Goal: Find specific page/section: Find specific page/section

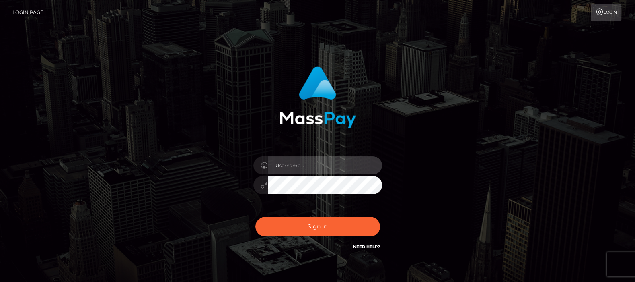
click at [303, 165] on input "text" at bounding box center [325, 165] width 114 height 18
click at [296, 163] on input "text" at bounding box center [325, 165] width 114 height 18
type input "df.es"
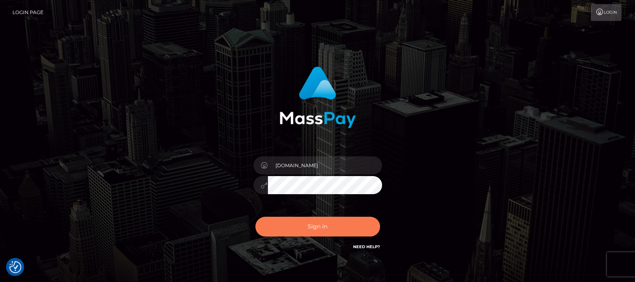
click at [318, 226] on button "Sign in" at bounding box center [317, 226] width 125 height 20
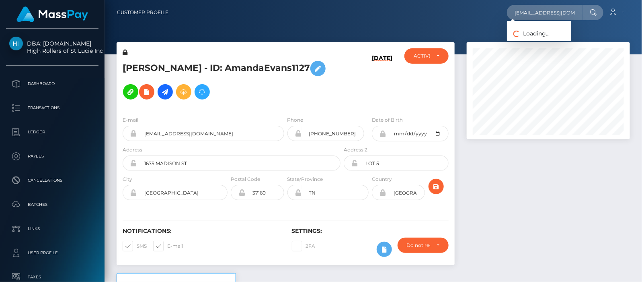
scroll to position [97, 163]
type input "jess010402@icloud.com"
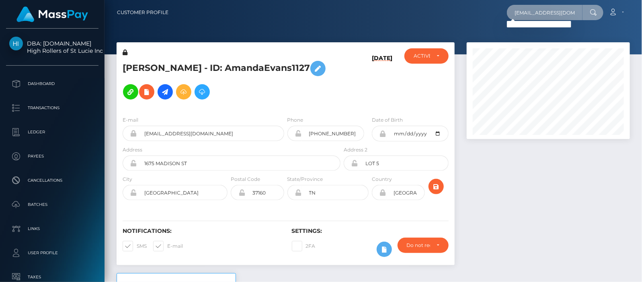
scroll to position [0, 2]
drag, startPoint x: 517, startPoint y: 15, endPoint x: 600, endPoint y: 19, distance: 82.5
click at [606, 20] on div "jess010402@icloud.com Loading... Loading... Account Edit Profile" at bounding box center [402, 12] width 455 height 17
paste input "servemadi@mail.com"
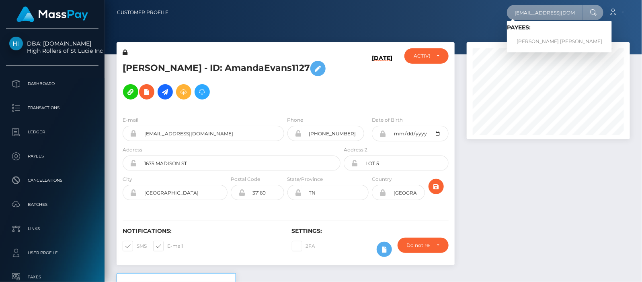
type input "servemadi@mail.com"
click at [540, 39] on link "JESSICA ELLIE V FIRMINGER" at bounding box center [559, 41] width 105 height 15
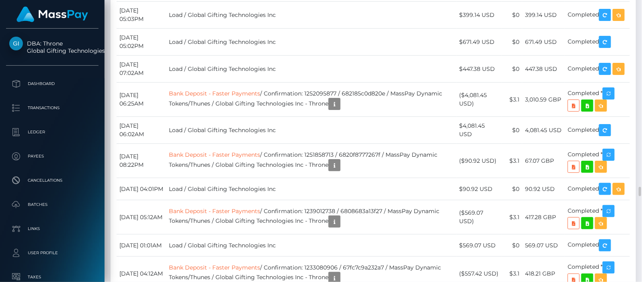
scroll to position [402109, 402042]
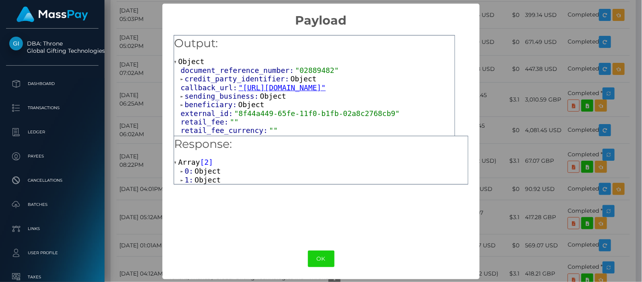
click at [322, 255] on button "OK" at bounding box center [321, 258] width 27 height 16
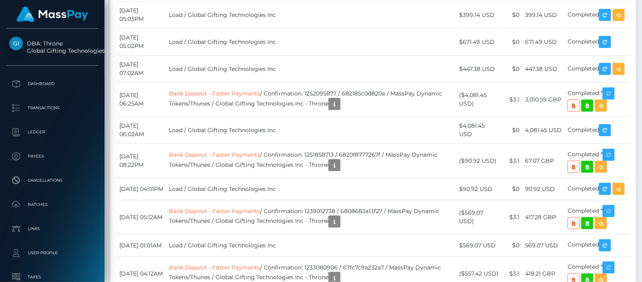
scroll to position [5480, 0]
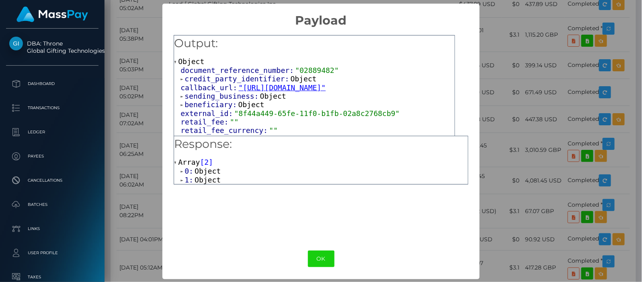
click at [181, 180] on span at bounding box center [183, 179] width 4 height 5
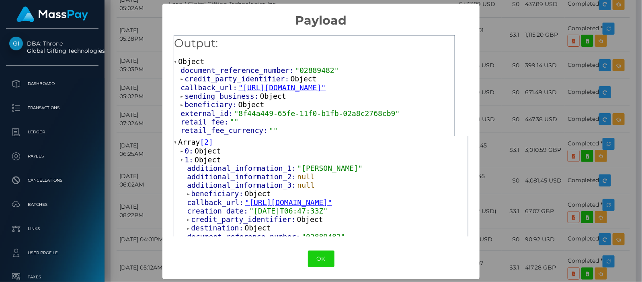
scroll to position [0, 0]
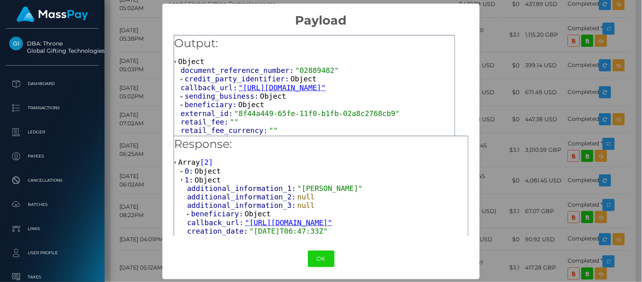
click at [181, 171] on span at bounding box center [183, 171] width 4 height 5
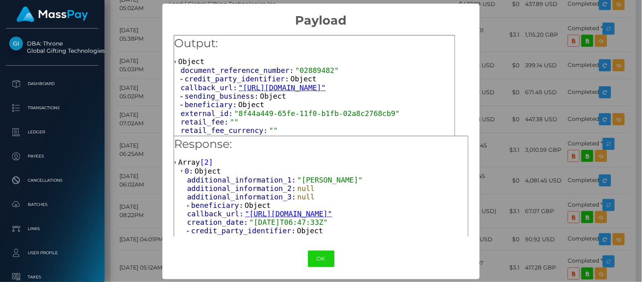
click at [174, 162] on span at bounding box center [176, 162] width 4 height 5
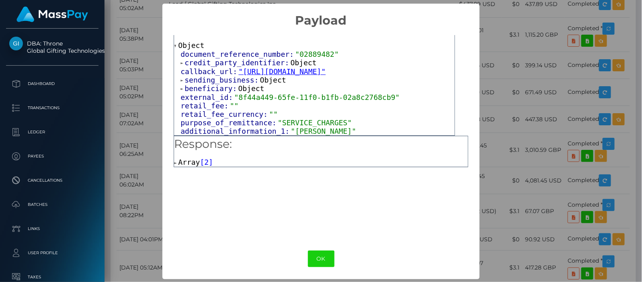
scroll to position [0, 0]
click at [181, 91] on span at bounding box center [183, 88] width 4 height 5
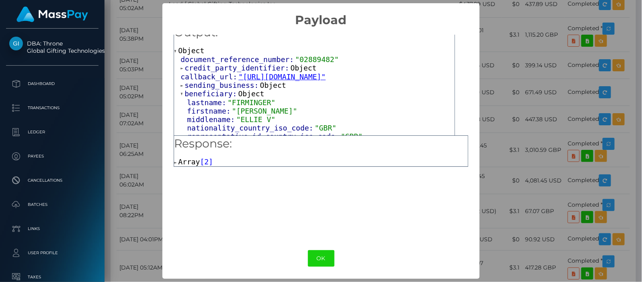
scroll to position [0, 0]
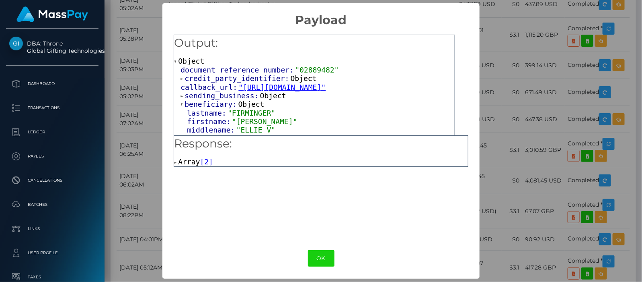
click at [181, 76] on span at bounding box center [183, 78] width 4 height 5
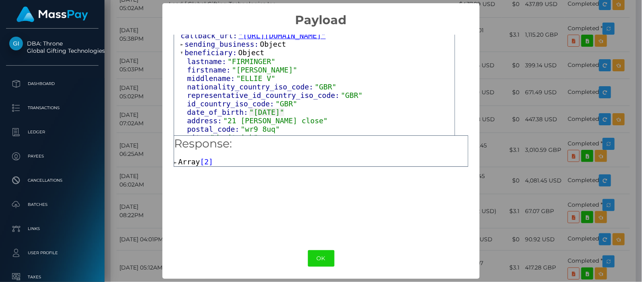
scroll to position [50, 0]
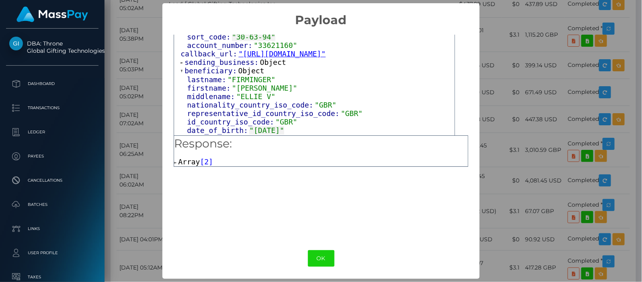
click at [181, 65] on span at bounding box center [183, 62] width 4 height 5
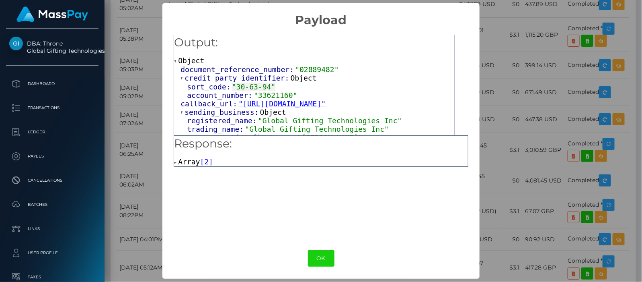
scroll to position [0, 0]
click at [174, 161] on span at bounding box center [176, 162] width 4 height 5
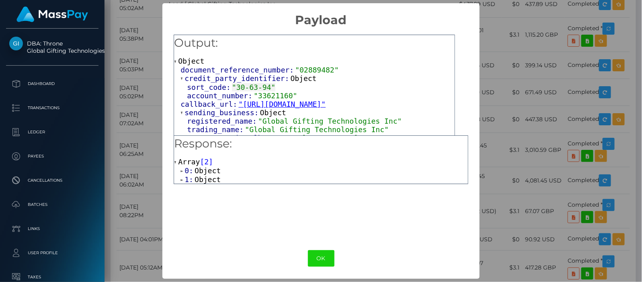
click at [181, 171] on span at bounding box center [183, 170] width 4 height 5
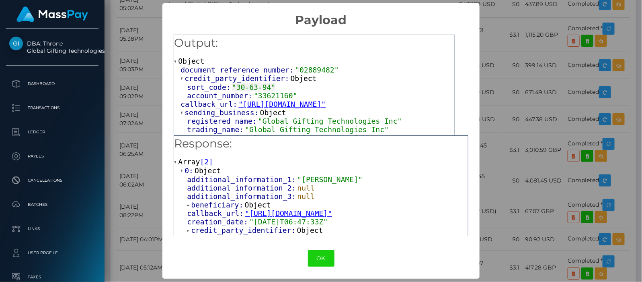
click at [187, 204] on span at bounding box center [189, 204] width 4 height 5
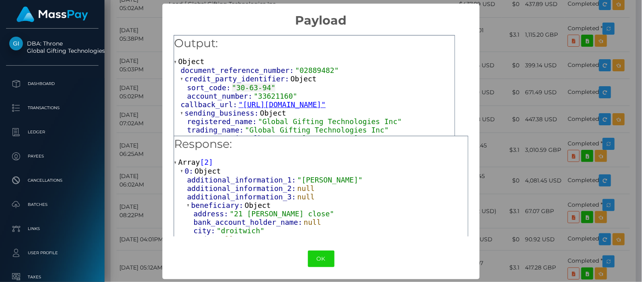
click at [181, 171] on span at bounding box center [183, 171] width 4 height 5
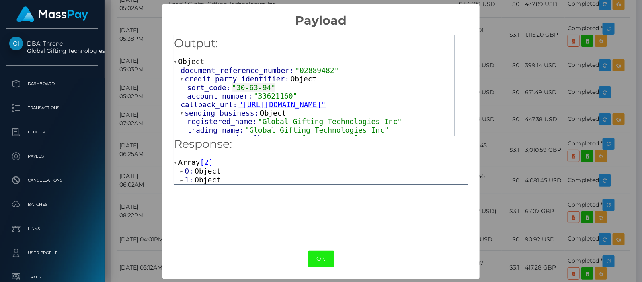
click at [323, 257] on button "OK" at bounding box center [321, 258] width 27 height 16
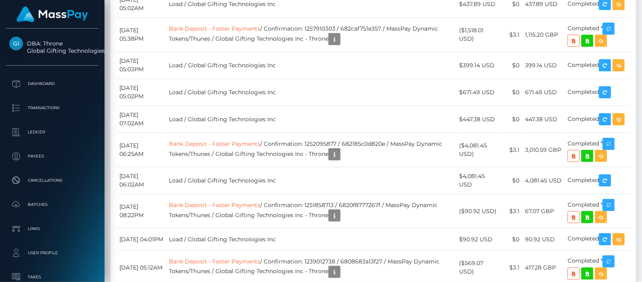
scroll to position [97, 163]
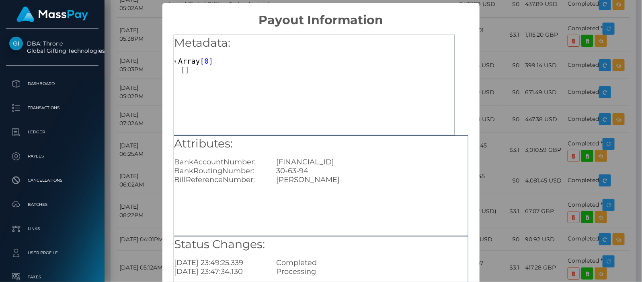
scroll to position [101, 0]
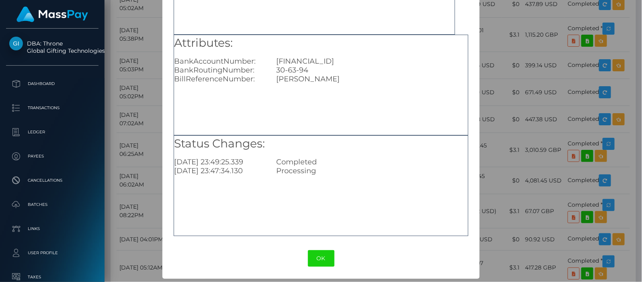
click at [318, 257] on button "OK" at bounding box center [321, 258] width 27 height 16
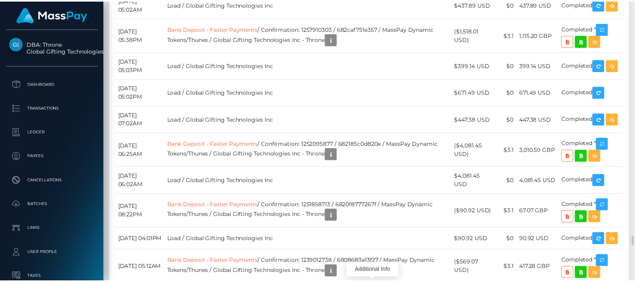
scroll to position [5581, 0]
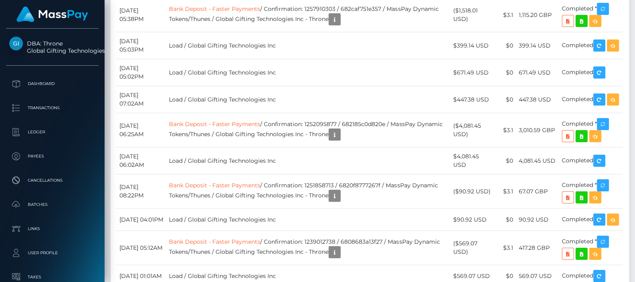
scroll to position [97, 161]
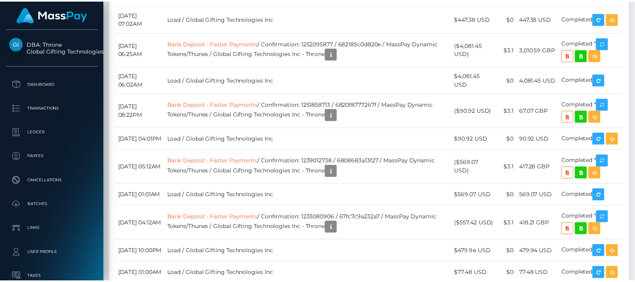
scroll to position [97, 163]
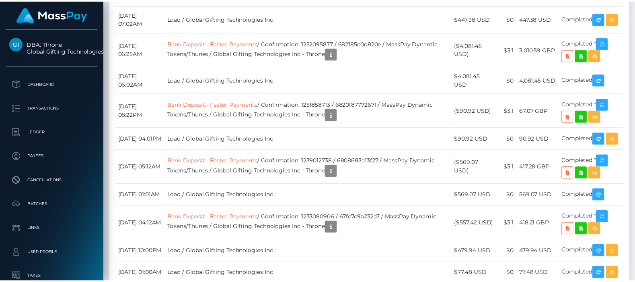
scroll to position [97, 161]
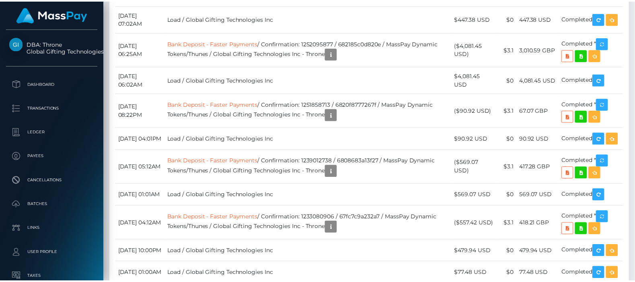
scroll to position [97, 163]
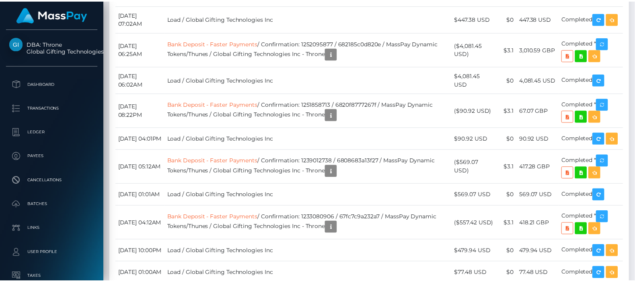
scroll to position [97, 163]
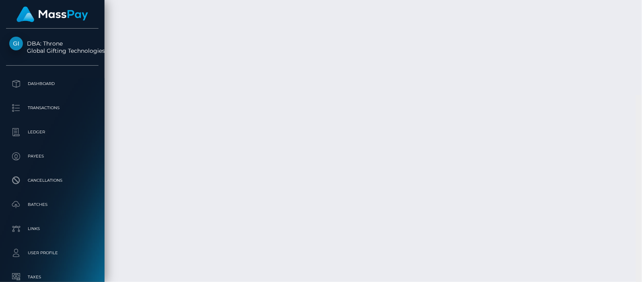
scroll to position [8053, 0]
drag, startPoint x: 640, startPoint y: 79, endPoint x: 643, endPoint y: 276, distance: 196.7
click at [642, 276] on html "DBA: Throne Global Gifting Technologies Inc Dashboard Transactions Ledger Payee…" at bounding box center [321, 141] width 642 height 282
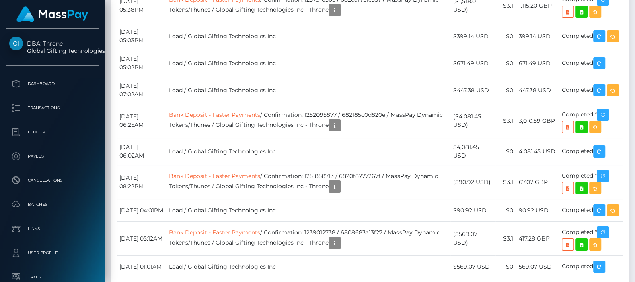
scroll to position [97, 163]
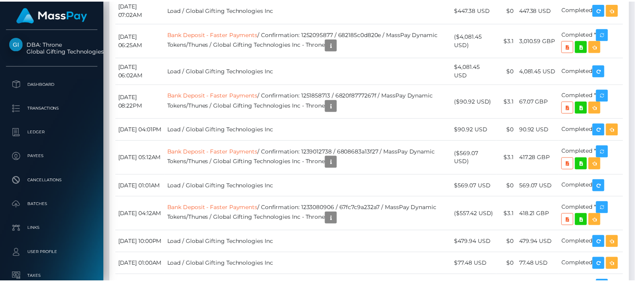
scroll to position [97, 161]
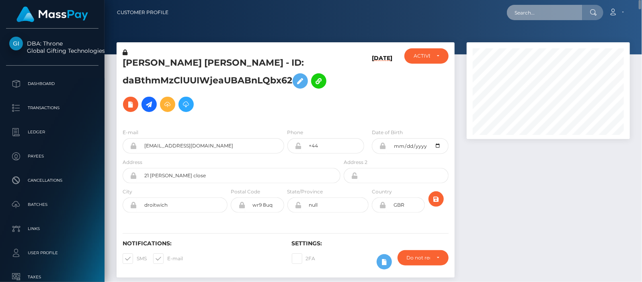
click at [531, 10] on input "text" at bounding box center [545, 12] width 76 height 15
paste input "[EMAIL_ADDRESS][DOMAIN_NAME]"
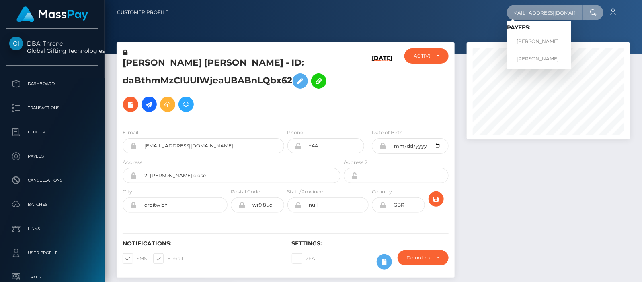
type input "studio_prada@yahoo.com"
click at [545, 41] on link "[PERSON_NAME]" at bounding box center [539, 41] width 64 height 15
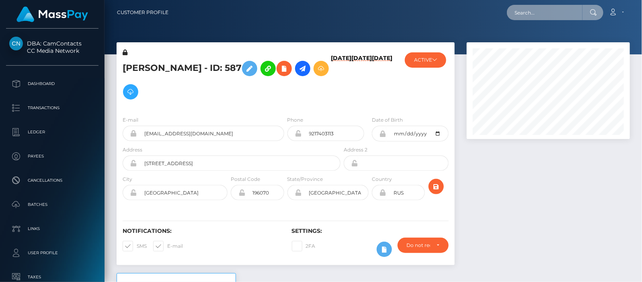
click at [536, 11] on input "text" at bounding box center [545, 12] width 76 height 15
paste input "[EMAIL_ADDRESS][DOMAIN_NAME]"
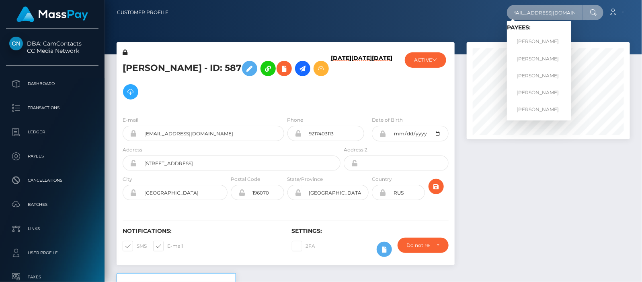
type input "[EMAIL_ADDRESS][DOMAIN_NAME]"
click at [553, 40] on link "[PERSON_NAME]" at bounding box center [539, 41] width 64 height 15
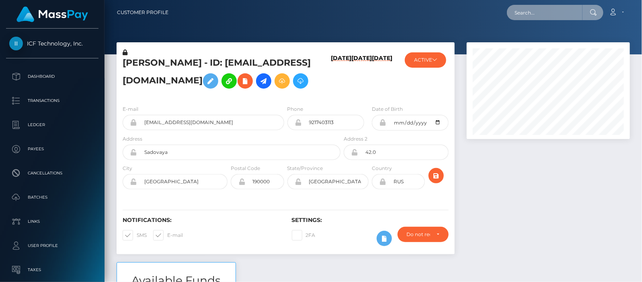
click at [537, 9] on input "text" at bounding box center [545, 12] width 76 height 15
paste input "[EMAIL_ADDRESS][DOMAIN_NAME]"
drag, startPoint x: 577, startPoint y: 14, endPoint x: 446, endPoint y: 14, distance: 130.7
click at [446, 14] on div "[EMAIL_ADDRESS][DOMAIN_NAME] Loading... Loading... Account Edit Profile" at bounding box center [402, 12] width 455 height 17
paste input "yahoo"
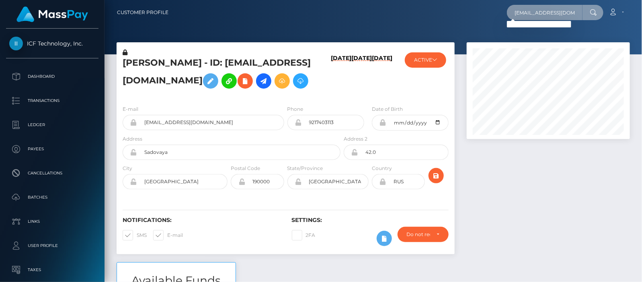
scroll to position [0, 6]
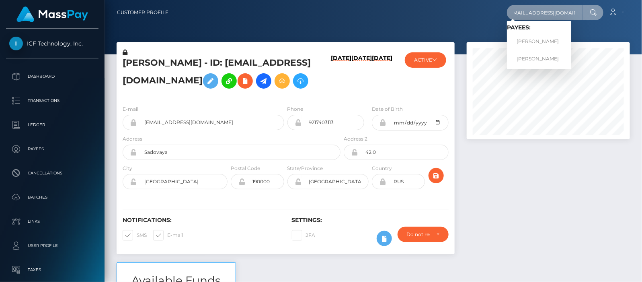
type input "[EMAIL_ADDRESS][DOMAIN_NAME]"
click at [544, 58] on link "[PERSON_NAME]" at bounding box center [539, 58] width 64 height 15
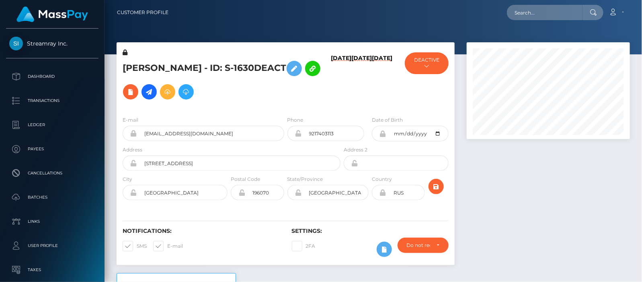
scroll to position [97, 163]
drag, startPoint x: 215, startPoint y: 135, endPoint x: 107, endPoint y: 134, distance: 108.6
click at [547, 13] on input "text" at bounding box center [545, 12] width 76 height 15
paste input "[EMAIL_ADDRESS][DOMAIN_NAME]"
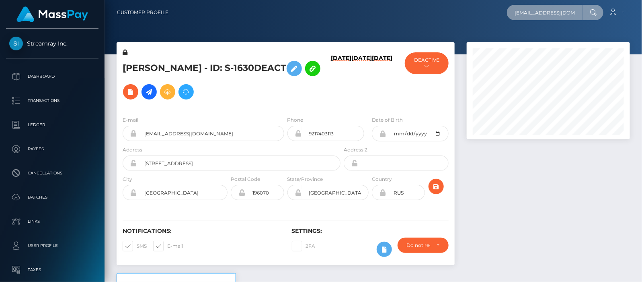
scroll to position [0, 7]
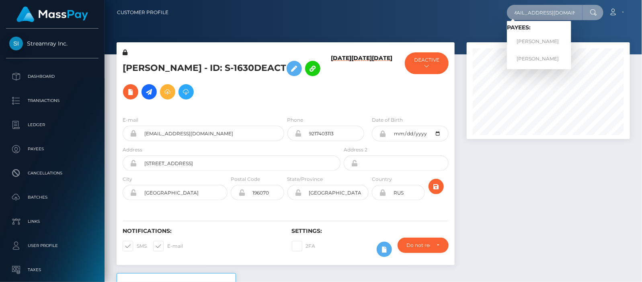
type input "[EMAIL_ADDRESS][DOMAIN_NAME]"
click at [547, 40] on link "[PERSON_NAME]" at bounding box center [539, 41] width 64 height 15
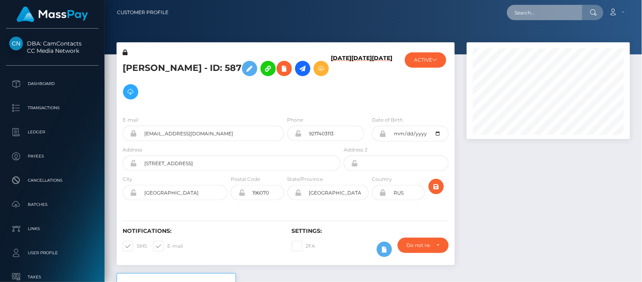
click at [538, 8] on input "text" at bounding box center [545, 12] width 76 height 15
paste input "[EMAIL_ADDRESS][DOMAIN_NAME]"
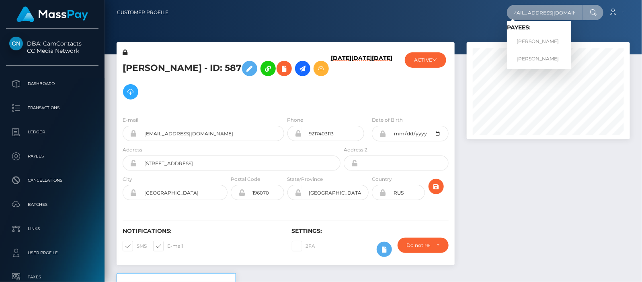
type input "[EMAIL_ADDRESS][DOMAIN_NAME]"
click at [538, 57] on link "[PERSON_NAME]" at bounding box center [539, 58] width 64 height 15
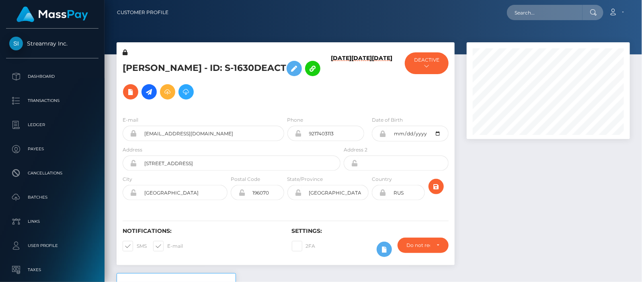
click at [372, 90] on h6 "[DATE]" at bounding box center [382, 80] width 21 height 51
drag, startPoint x: 210, startPoint y: 129, endPoint x: 139, endPoint y: 131, distance: 71.2
click at [139, 131] on input "[EMAIL_ADDRESS][DOMAIN_NAME]" at bounding box center [210, 132] width 147 height 15
click at [212, 135] on input "[EMAIL_ADDRESS][DOMAIN_NAME]" at bounding box center [210, 132] width 147 height 15
click at [214, 133] on input "[EMAIL_ADDRESS][DOMAIN_NAME]" at bounding box center [210, 132] width 147 height 15
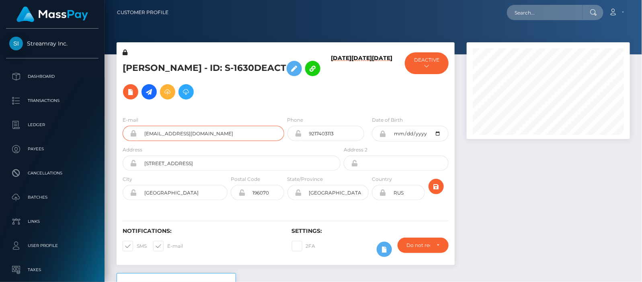
drag, startPoint x: 214, startPoint y: 133, endPoint x: 155, endPoint y: 132, distance: 58.3
click at [155, 132] on input "[EMAIL_ADDRESS][DOMAIN_NAME]" at bounding box center [210, 132] width 147 height 15
click at [550, 7] on input "text" at bounding box center [545, 12] width 76 height 15
paste input "[EMAIL_ADDRESS][DOMAIN_NAME]"
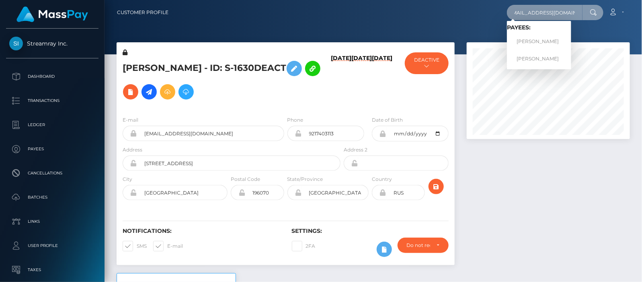
type input "[EMAIL_ADDRESS][DOMAIN_NAME]"
click at [293, 89] on h5 "[PERSON_NAME] - ID: S-1630DEACT" at bounding box center [230, 80] width 214 height 47
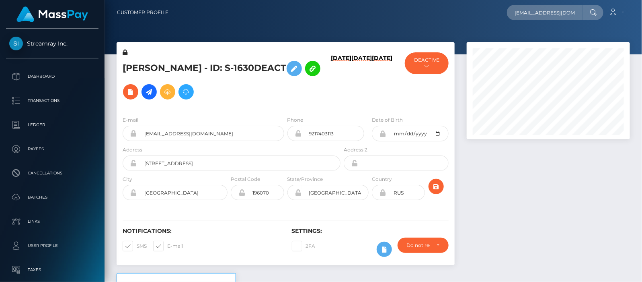
drag, startPoint x: 257, startPoint y: 68, endPoint x: 285, endPoint y: 69, distance: 28.2
click at [286, 70] on h5 "[PERSON_NAME] - ID: S-1630DEACT" at bounding box center [230, 80] width 214 height 47
click at [577, 15] on input "[EMAIL_ADDRESS][DOMAIN_NAME]" at bounding box center [545, 12] width 76 height 15
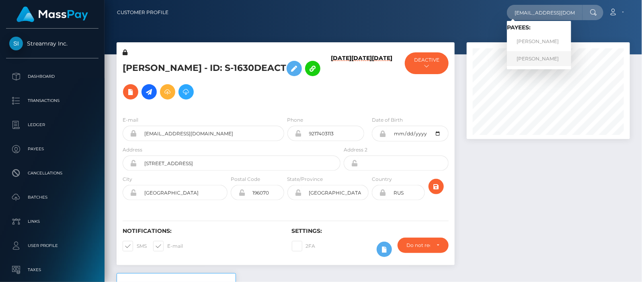
click at [546, 59] on link "[PERSON_NAME]" at bounding box center [539, 58] width 64 height 15
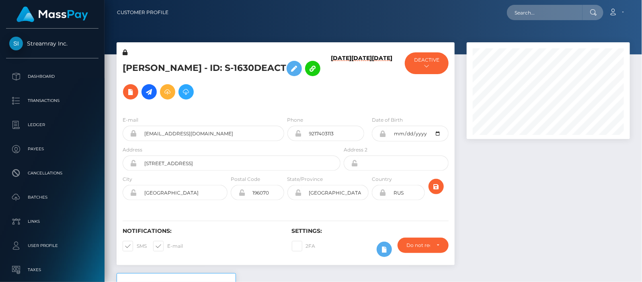
scroll to position [97, 163]
drag, startPoint x: 280, startPoint y: 68, endPoint x: 258, endPoint y: 71, distance: 21.6
click at [258, 71] on h5 "[PERSON_NAME] - ID: S-1630DEACT" at bounding box center [230, 80] width 214 height 47
click at [268, 91] on h5 "[PERSON_NAME] - ID: S-1630DEACT" at bounding box center [230, 80] width 214 height 47
click at [533, 14] on input "text" at bounding box center [545, 12] width 76 height 15
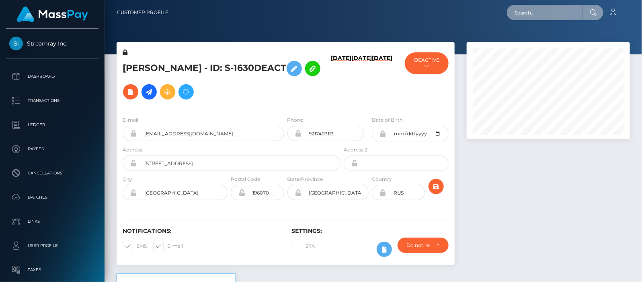
paste input "[EMAIL_ADDRESS][DOMAIN_NAME]"
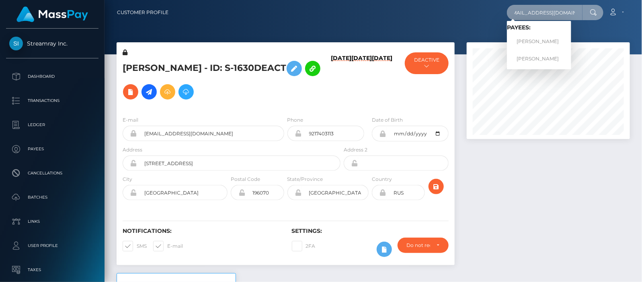
type input "[EMAIL_ADDRESS][DOMAIN_NAME]"
click at [549, 41] on link "[PERSON_NAME]" at bounding box center [539, 41] width 64 height 15
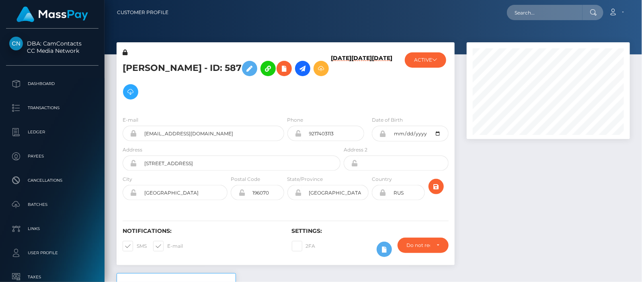
scroll to position [97, 163]
click at [394, 80] on div "[DATE] [DATE] [DATE]" at bounding box center [370, 78] width 56 height 61
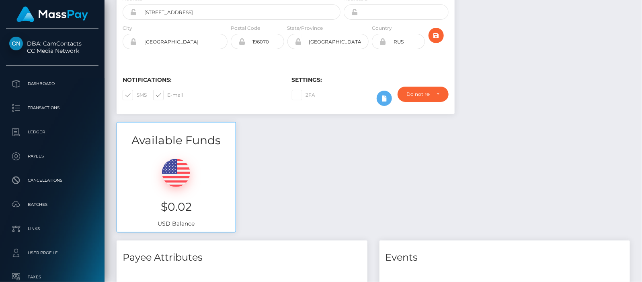
scroll to position [0, 0]
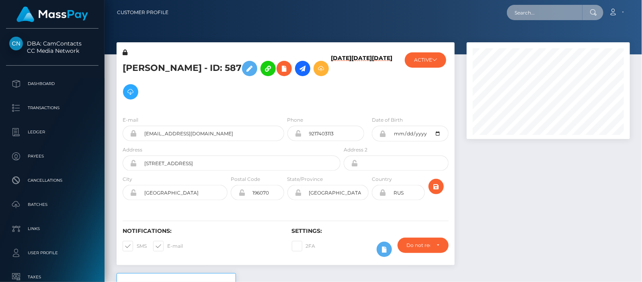
click at [523, 13] on input "text" at bounding box center [545, 12] width 76 height 15
paste input "krystal1512@hotmail.com"
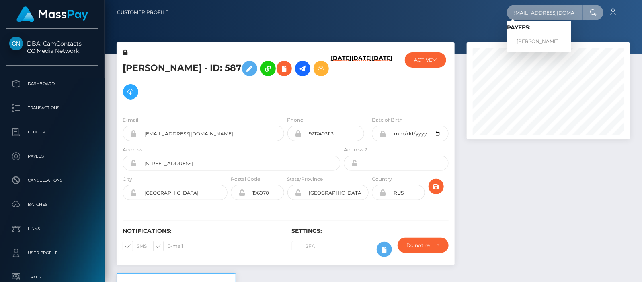
type input "[EMAIL_ADDRESS][DOMAIN_NAME]"
click at [522, 41] on link "KRYSTAL KERRI ZACHER" at bounding box center [539, 41] width 64 height 15
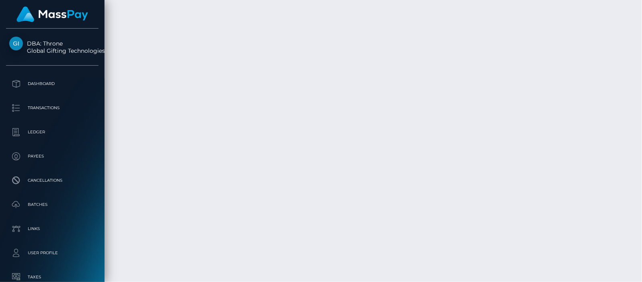
scroll to position [97, 163]
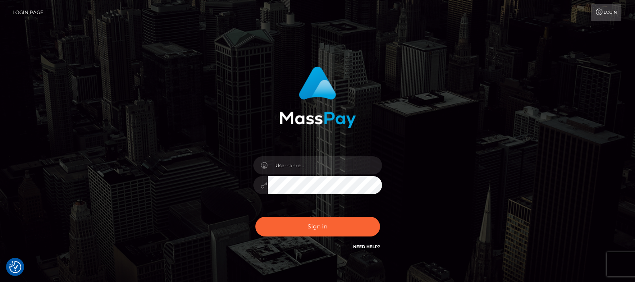
checkbox input "true"
click at [300, 166] on input "text" at bounding box center [325, 165] width 114 height 18
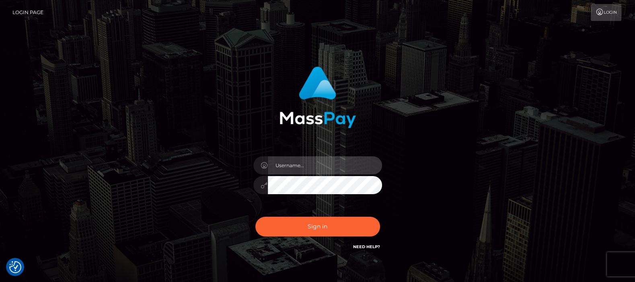
type input "df.es"
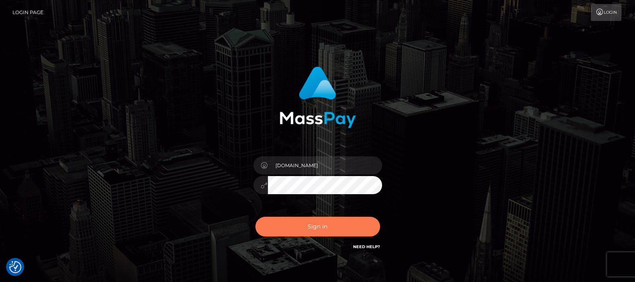
click at [310, 225] on button "Sign in" at bounding box center [317, 226] width 125 height 20
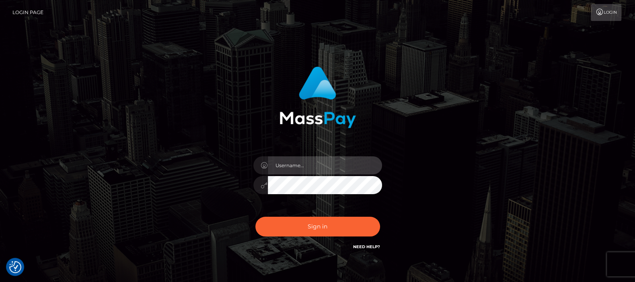
click at [304, 163] on input "text" at bounding box center [325, 165] width 114 height 18
click at [296, 167] on input "text" at bounding box center [325, 165] width 114 height 18
type input "[DOMAIN_NAME]"
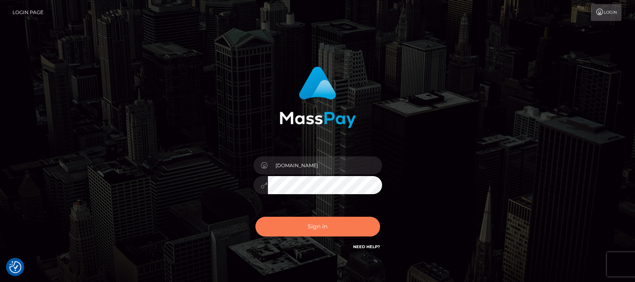
click at [316, 226] on button "Sign in" at bounding box center [317, 226] width 125 height 20
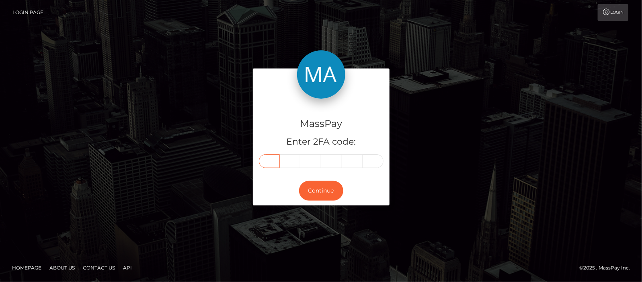
click at [265, 163] on input "text" at bounding box center [269, 161] width 21 height 14
type input "1"
type input "9"
type input "4"
type input "5"
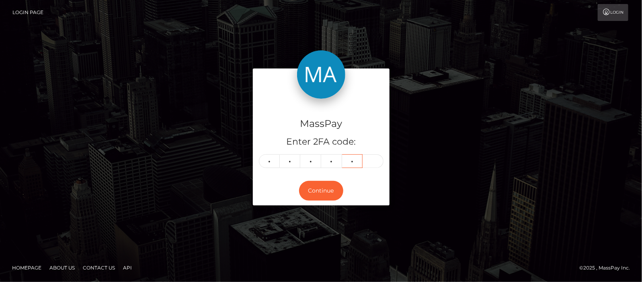
type input "9"
type input "3"
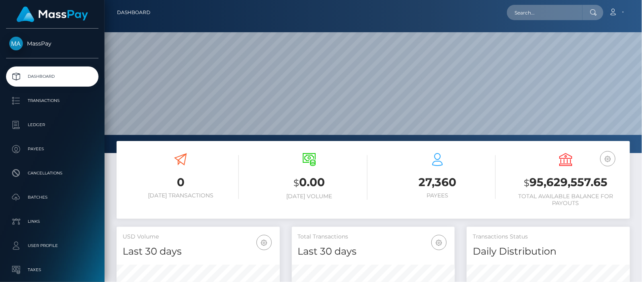
scroll to position [142, 163]
